Goal: Task Accomplishment & Management: Complete application form

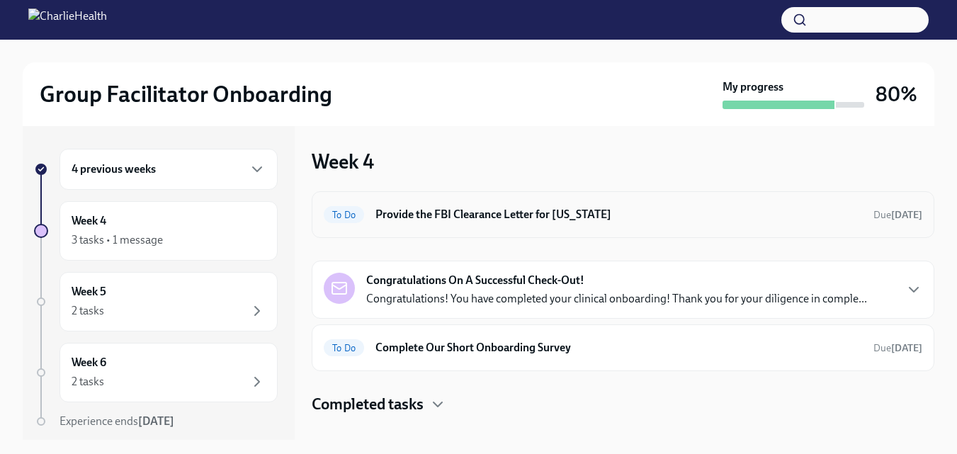
click at [485, 208] on h6 "Provide the FBI Clearance Letter for [US_STATE]" at bounding box center [618, 215] width 487 height 16
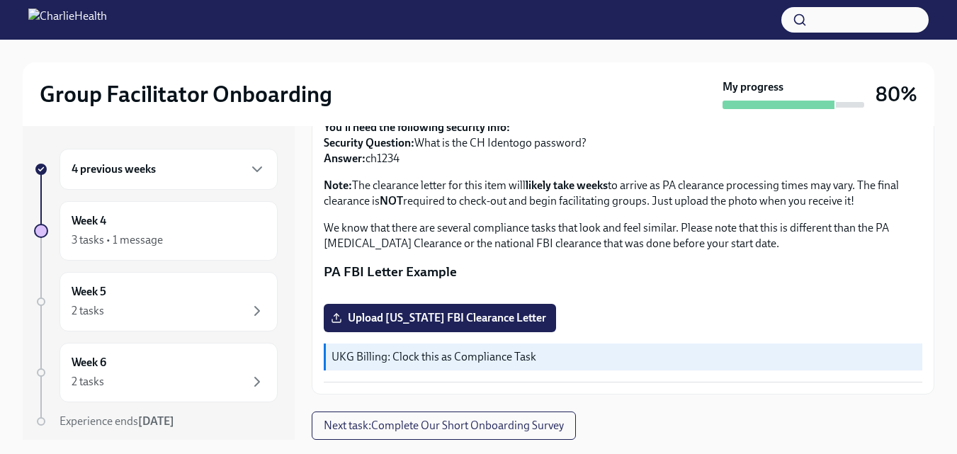
scroll to position [369, 0]
click at [505, 325] on span "Upload Pennsylvania FBI Clearance Letter" at bounding box center [440, 318] width 213 height 14
click at [0, 0] on input "Upload Pennsylvania FBI Clearance Letter" at bounding box center [0, 0] width 0 height 0
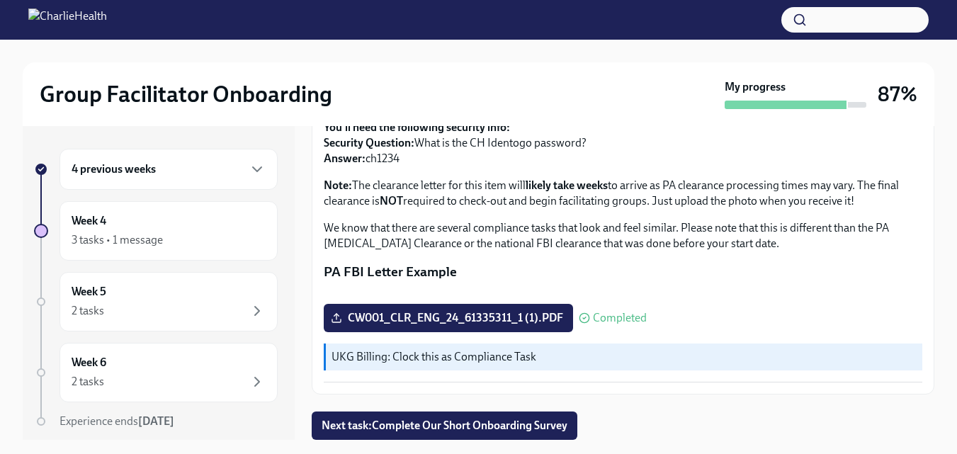
scroll to position [26, 0]
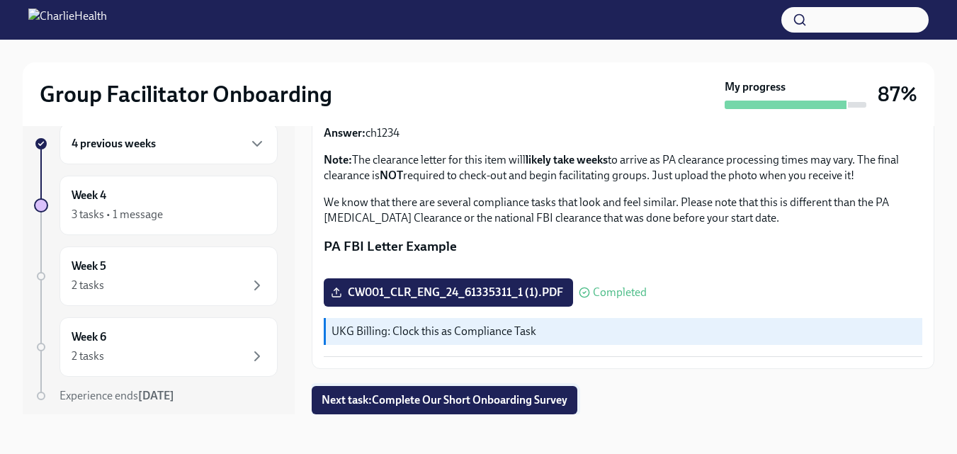
click at [511, 392] on button "Next task : Complete Our Short Onboarding Survey" at bounding box center [445, 400] width 266 height 28
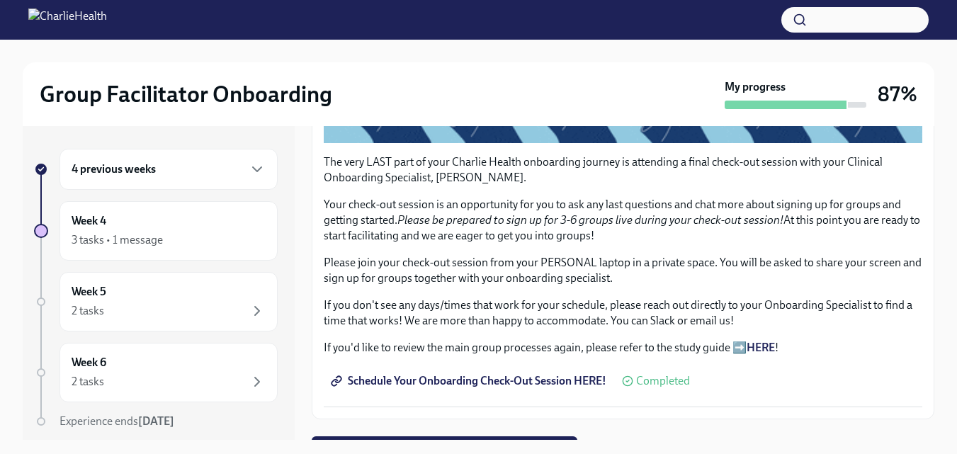
scroll to position [434, 0]
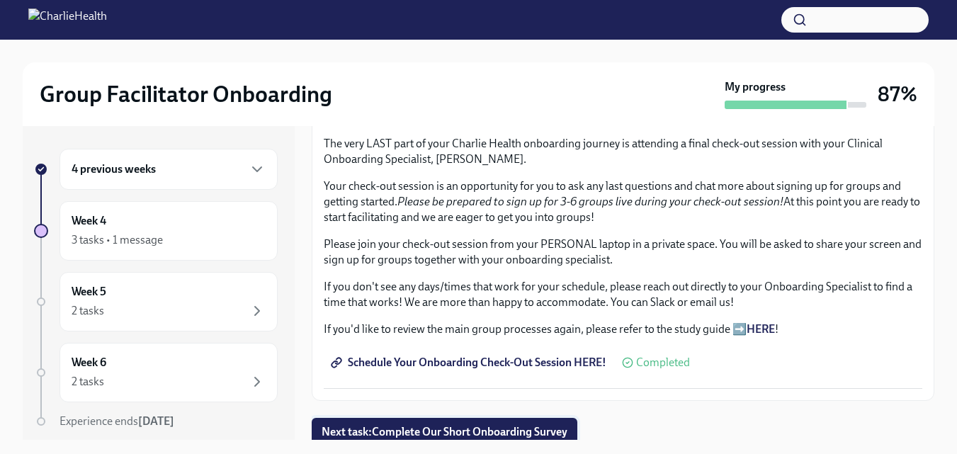
click at [555, 428] on span "Next task : Complete Our Short Onboarding Survey" at bounding box center [445, 432] width 246 height 14
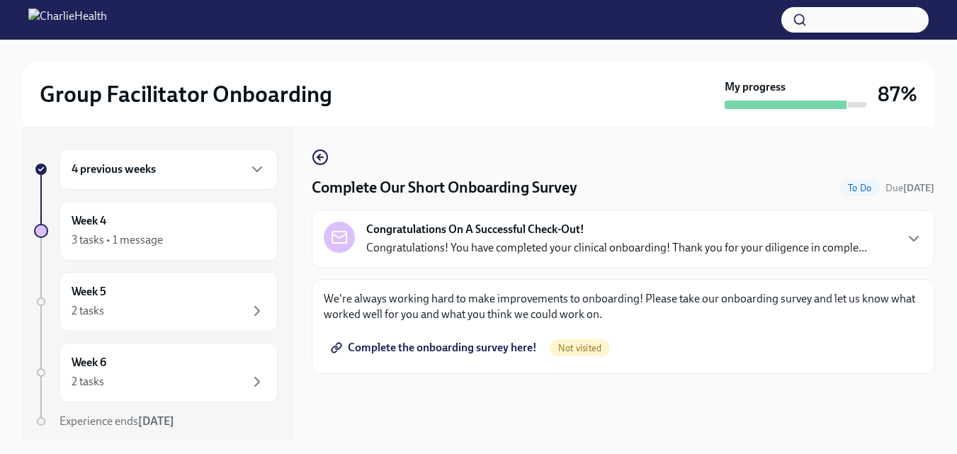
click at [516, 345] on span "Complete the onboarding survey here!" at bounding box center [435, 348] width 203 height 14
